Goal: Find specific page/section: Find specific page/section

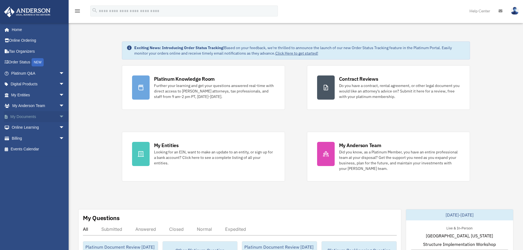
click at [59, 116] on span "arrow_drop_down" at bounding box center [64, 116] width 11 height 11
click at [21, 125] on link "Box" at bounding box center [40, 127] width 65 height 11
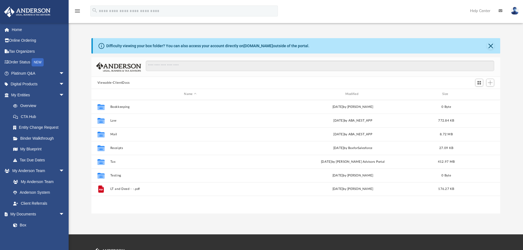
scroll to position [121, 405]
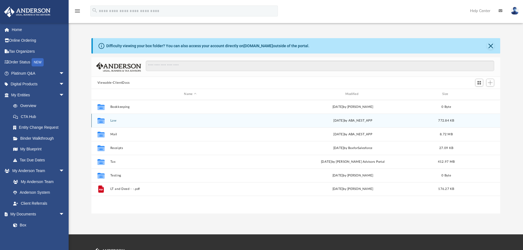
drag, startPoint x: 112, startPoint y: 118, endPoint x: 113, endPoint y: 121, distance: 3.0
click at [113, 120] on div "Collaborated Folder Law [DATE] by ABA_NEST_APP 772.84 KB" at bounding box center [295, 121] width 409 height 14
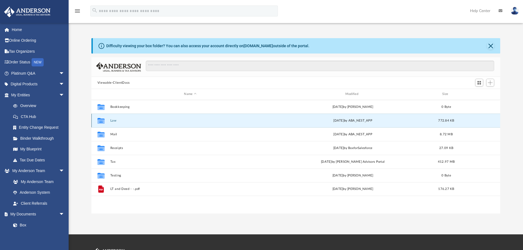
click at [114, 121] on button "Law" at bounding box center [190, 121] width 160 height 4
